Goal: Communication & Community: Answer question/provide support

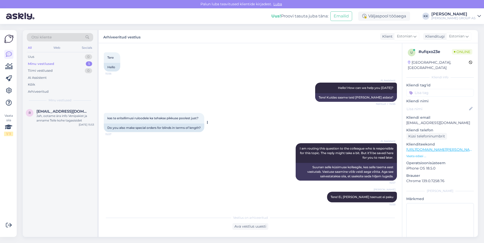
scroll to position [27, 0]
click at [53, 116] on div "Jah, ootame ära info Venipakist ja anname Teile kohe tagasisidet" at bounding box center [65, 118] width 58 height 9
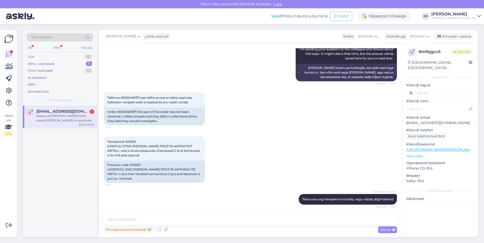
scroll to position [1269, 0]
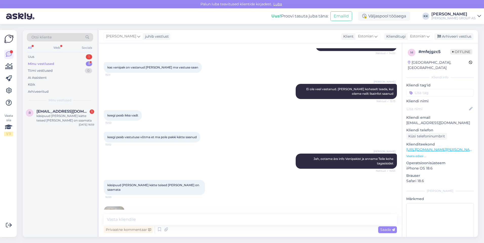
click at [112, 207] on img at bounding box center [114, 217] width 20 height 20
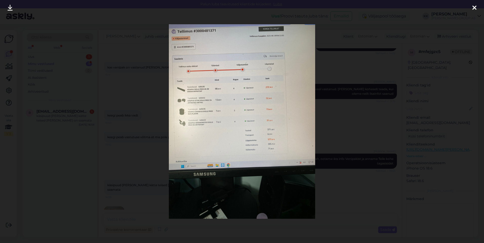
click at [476, 7] on icon at bounding box center [474, 8] width 4 height 7
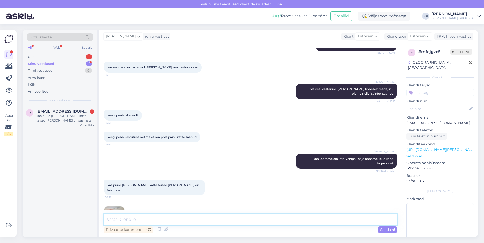
click at [118, 219] on textarea at bounding box center [250, 220] width 293 height 11
type textarea "Vabandame tekkinud olukorra pärast. Saatsime juba Venipakile korduvpäringu ja o…"
click at [383, 229] on span "Saada" at bounding box center [387, 230] width 15 height 5
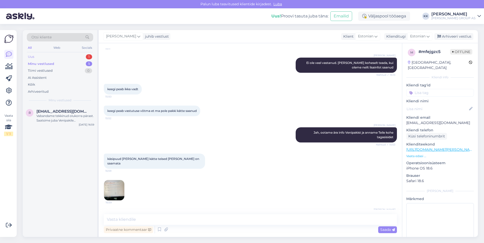
click at [41, 55] on div "Uus 1" at bounding box center [60, 56] width 66 height 7
click at [56, 117] on div "Hello, I now forward this question to my colleague, who is responsible for this…" at bounding box center [65, 118] width 58 height 9
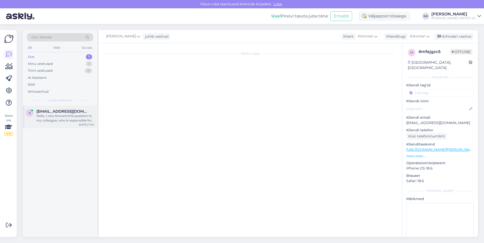
scroll to position [0, 0]
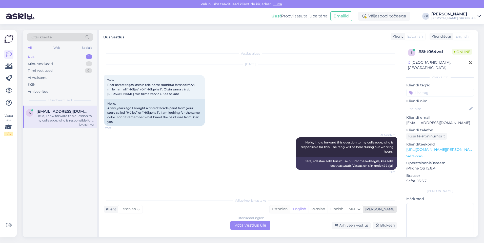
click at [290, 208] on div "Estonian" at bounding box center [279, 210] width 20 height 8
click at [257, 225] on div "Estonian to Estonian Võta vestlus üle" at bounding box center [250, 225] width 40 height 9
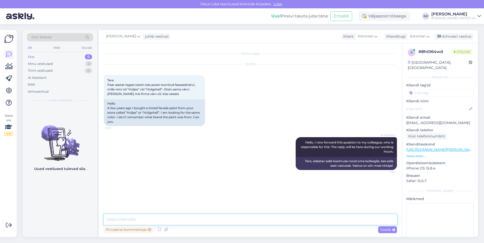
click at [128, 221] on textarea at bounding box center [250, 220] width 293 height 11
type textarea "Tere! Vaatasime Teie 2023 ostarveid, puiduõli olete lasknud toonida"
click at [386, 229] on span "Saada" at bounding box center [387, 230] width 15 height 5
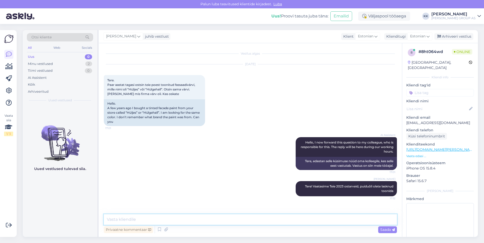
click at [116, 219] on textarea at bounding box center [250, 220] width 293 height 11
click at [383, 229] on span "Saada" at bounding box center [387, 230] width 15 height 5
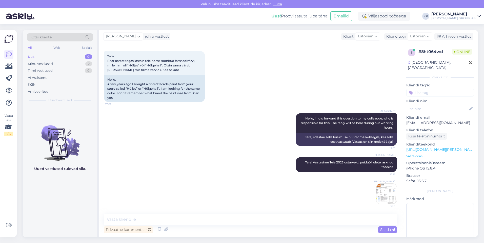
click at [383, 194] on img at bounding box center [386, 194] width 20 height 20
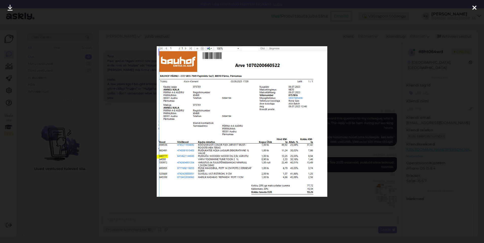
click at [472, 6] on icon at bounding box center [474, 8] width 4 height 7
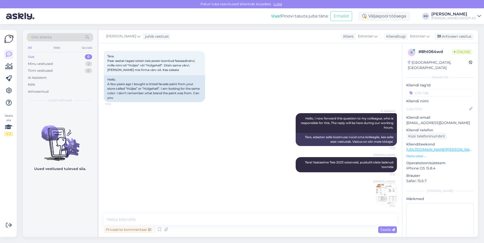
click at [479, 15] on icon at bounding box center [479, 16] width 4 height 4
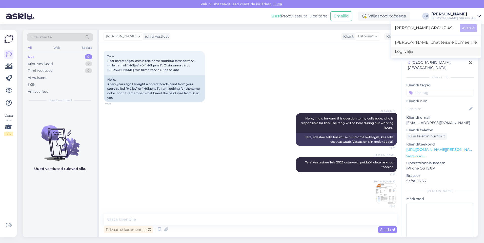
click at [433, 51] on div "Logi välja" at bounding box center [436, 51] width 90 height 9
